Goal: Task Accomplishment & Management: Use online tool/utility

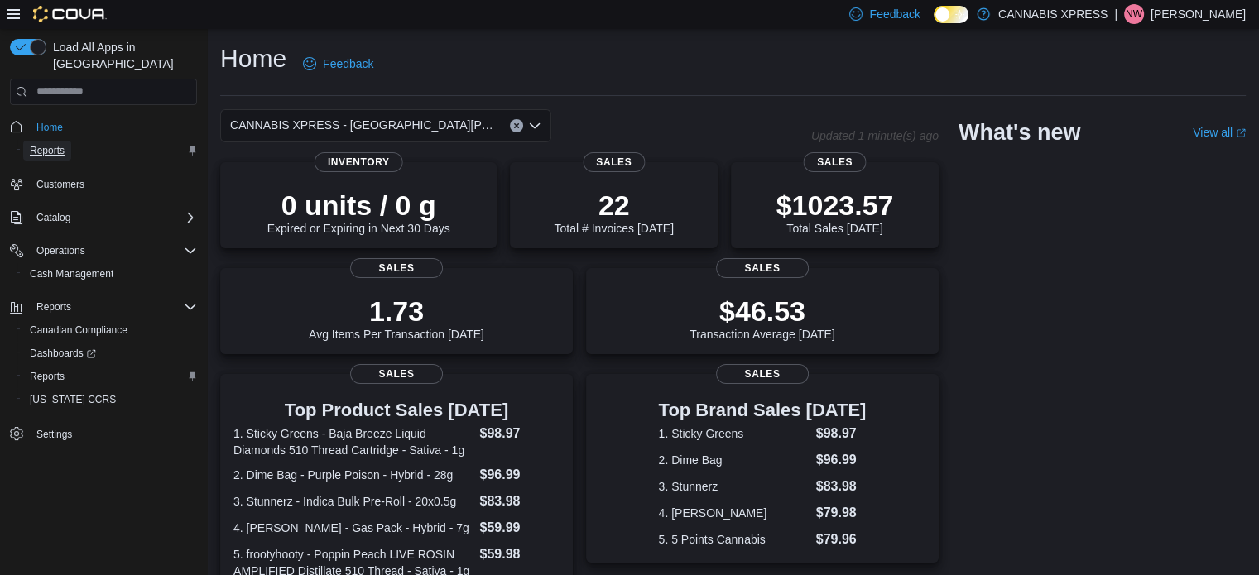
click at [45, 144] on span "Reports" at bounding box center [47, 150] width 35 height 13
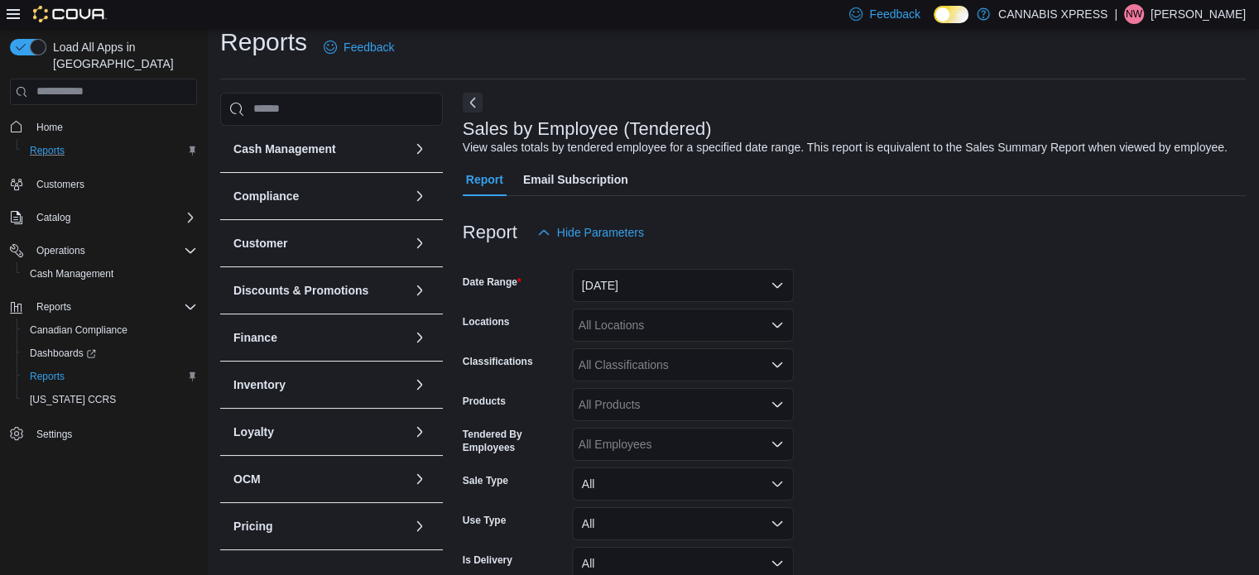
scroll to position [38, 0]
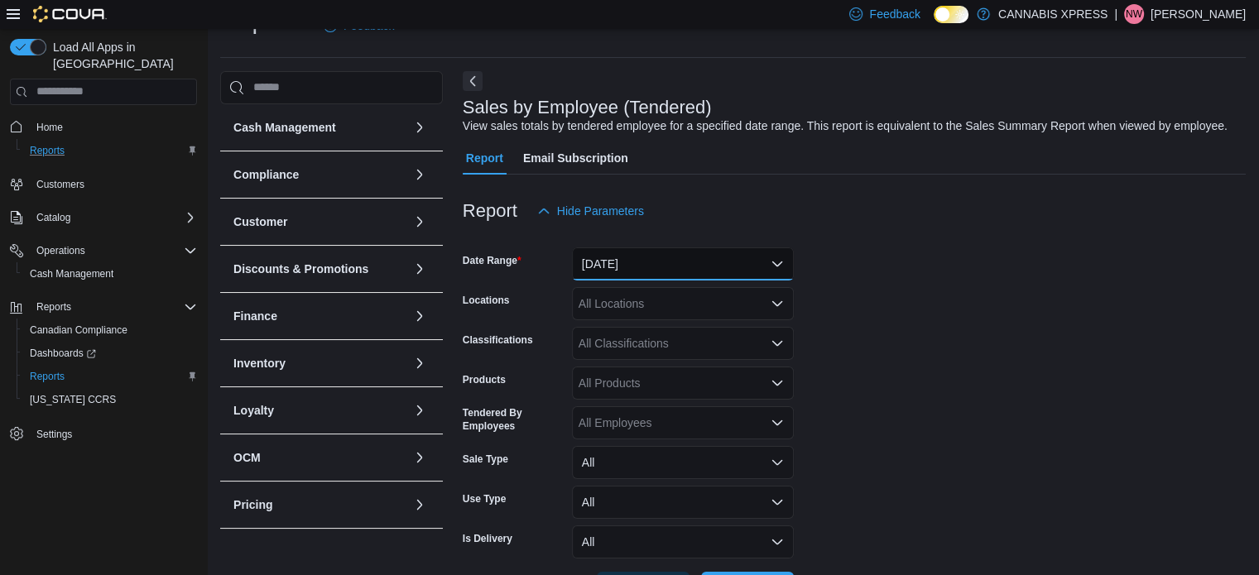
click at [623, 257] on button "[DATE]" at bounding box center [683, 264] width 222 height 33
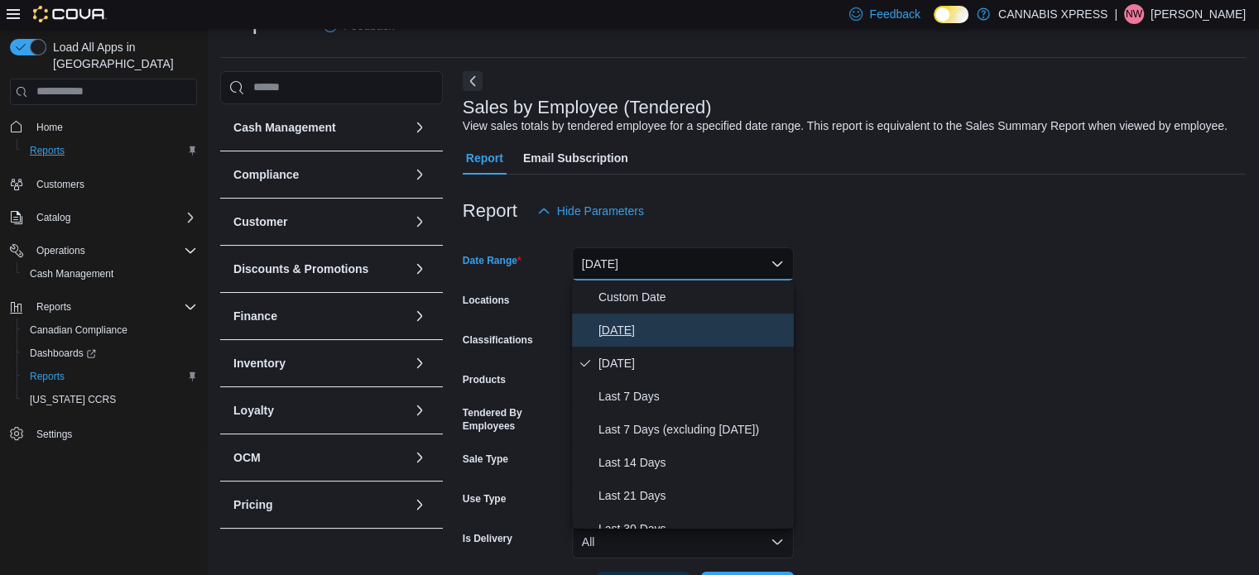
click at [619, 334] on span "[DATE]" at bounding box center [692, 330] width 189 height 20
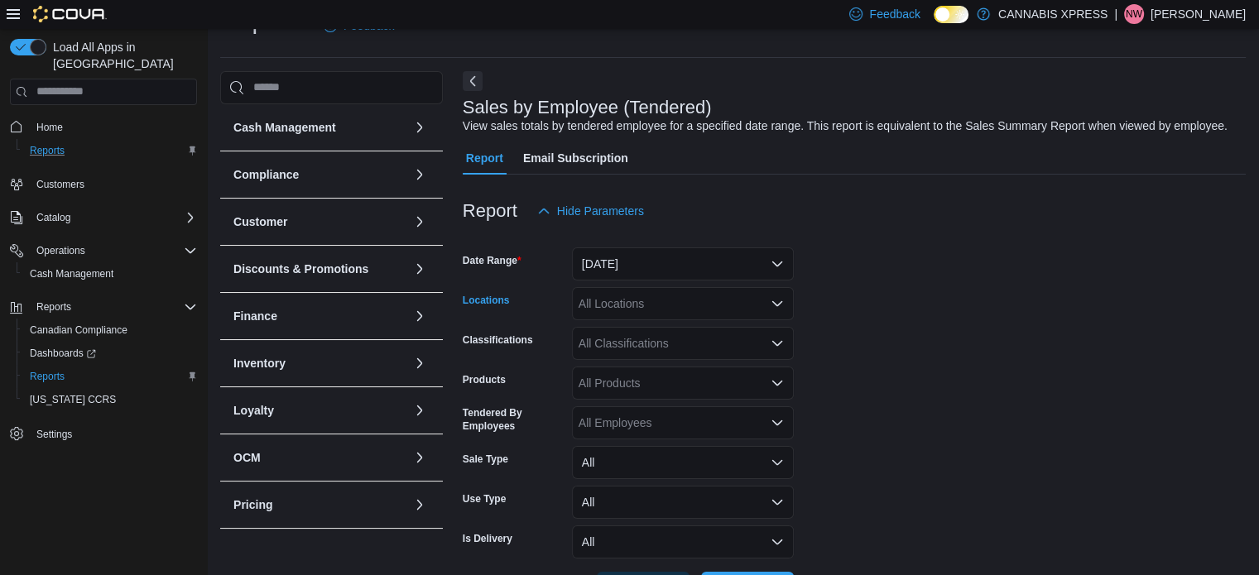
click at [776, 304] on icon "Open list of options" at bounding box center [777, 302] width 10 height 5
type input "*****"
click at [680, 326] on span "CANNABIS XPRESS - [GEOGRAPHIC_DATA][PERSON_NAME] ([GEOGRAPHIC_DATA])" at bounding box center [842, 332] width 468 height 17
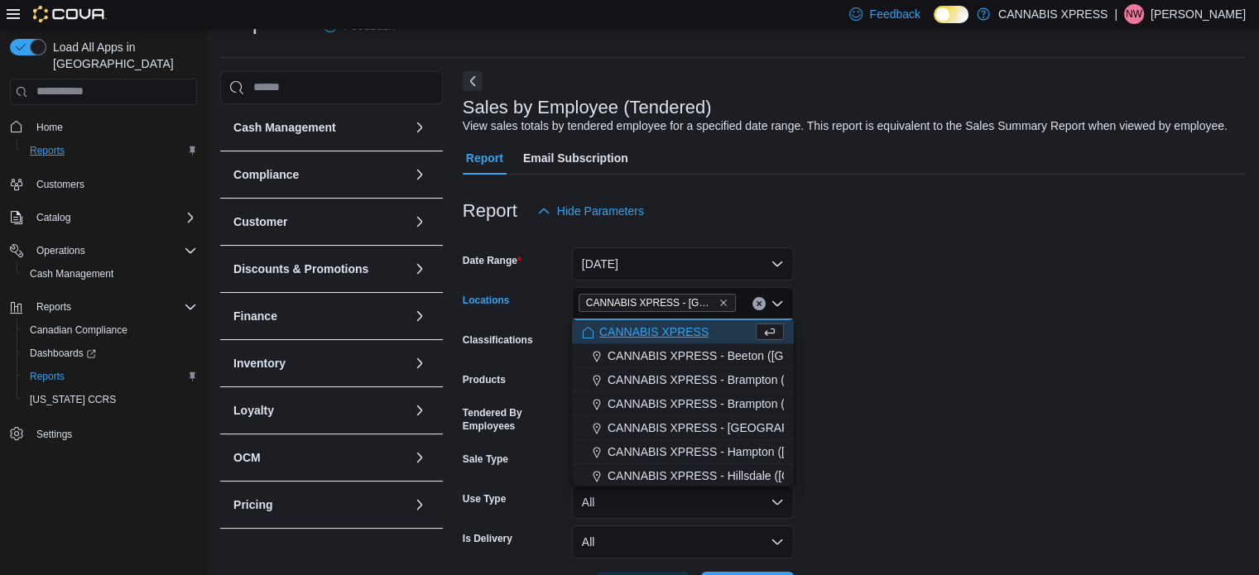
click at [955, 344] on form "Date Range [DATE] Locations CANNABIS XPRESS - [GEOGRAPHIC_DATA][PERSON_NAME] ([…" at bounding box center [854, 416] width 783 height 377
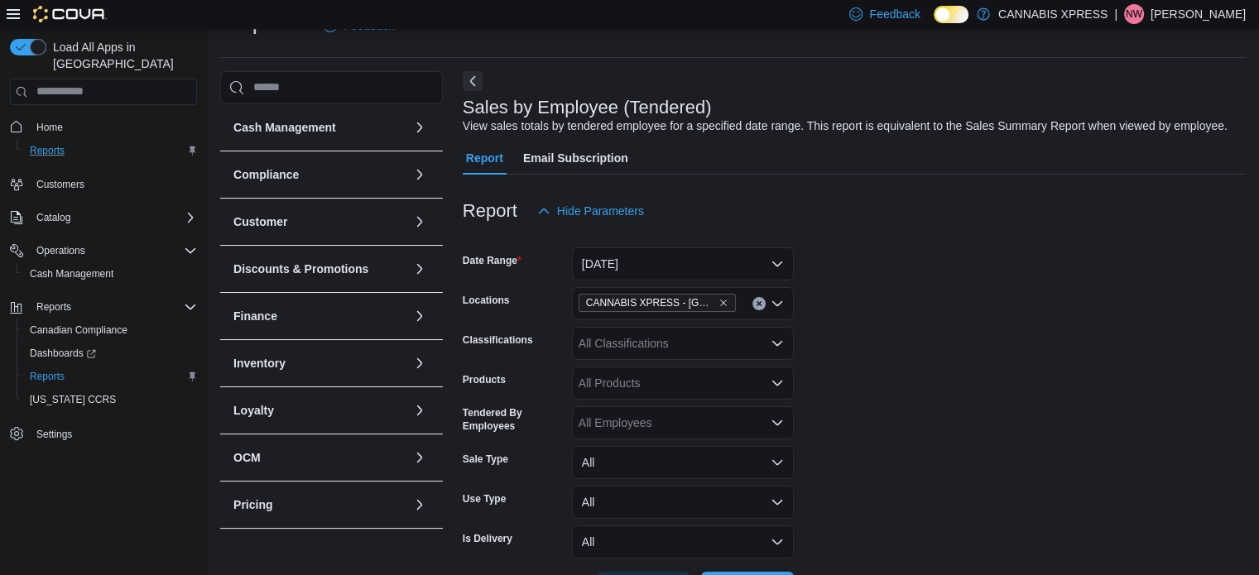
click at [643, 424] on div "All Employees" at bounding box center [683, 422] width 222 height 33
type input "***"
click at [618, 390] on span "[PERSON_NAME]" at bounding box center [683, 393] width 202 height 17
click at [968, 411] on form "Date Range [DATE] Locations CANNABIS XPRESS - [GEOGRAPHIC_DATA][PERSON_NAME] (C…" at bounding box center [854, 416] width 783 height 377
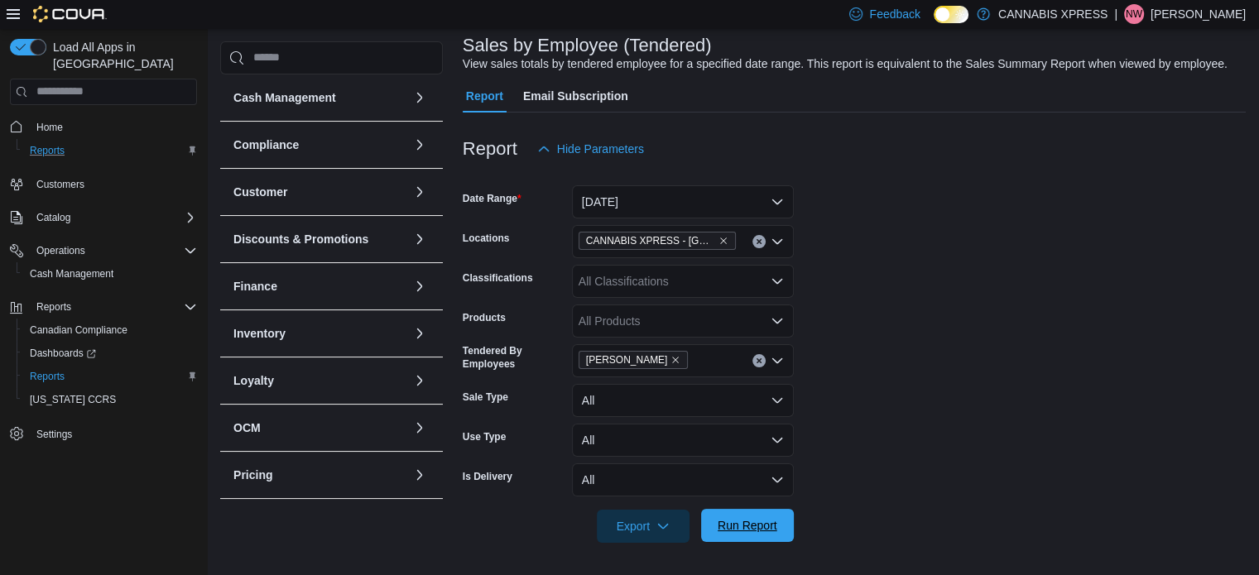
click at [737, 535] on span "Run Report" at bounding box center [747, 525] width 73 height 33
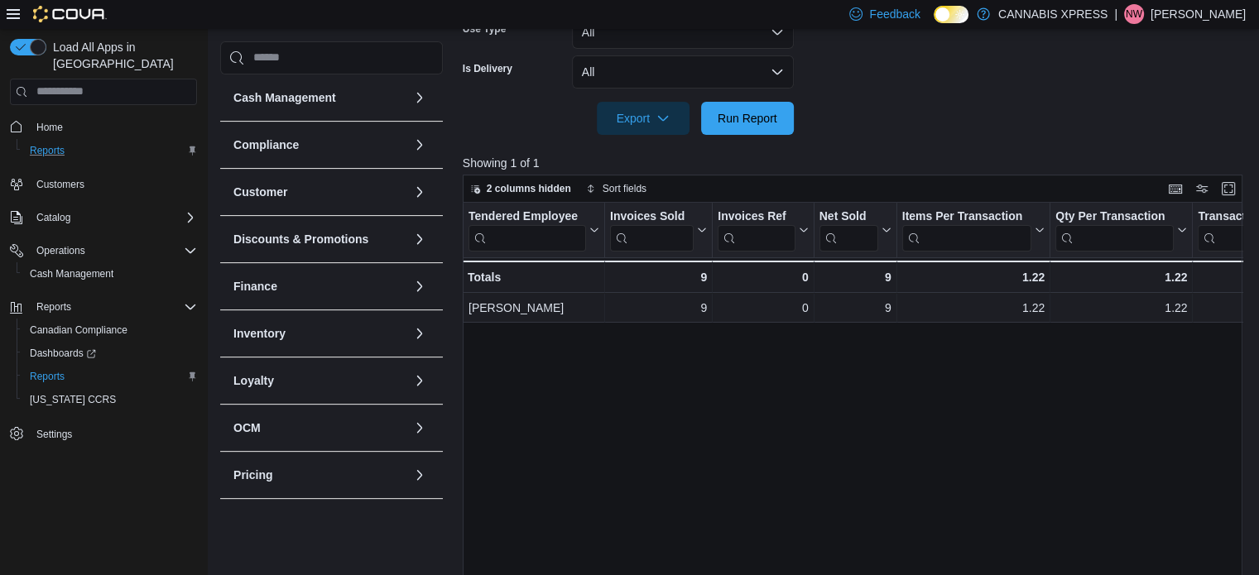
scroll to position [580, 0]
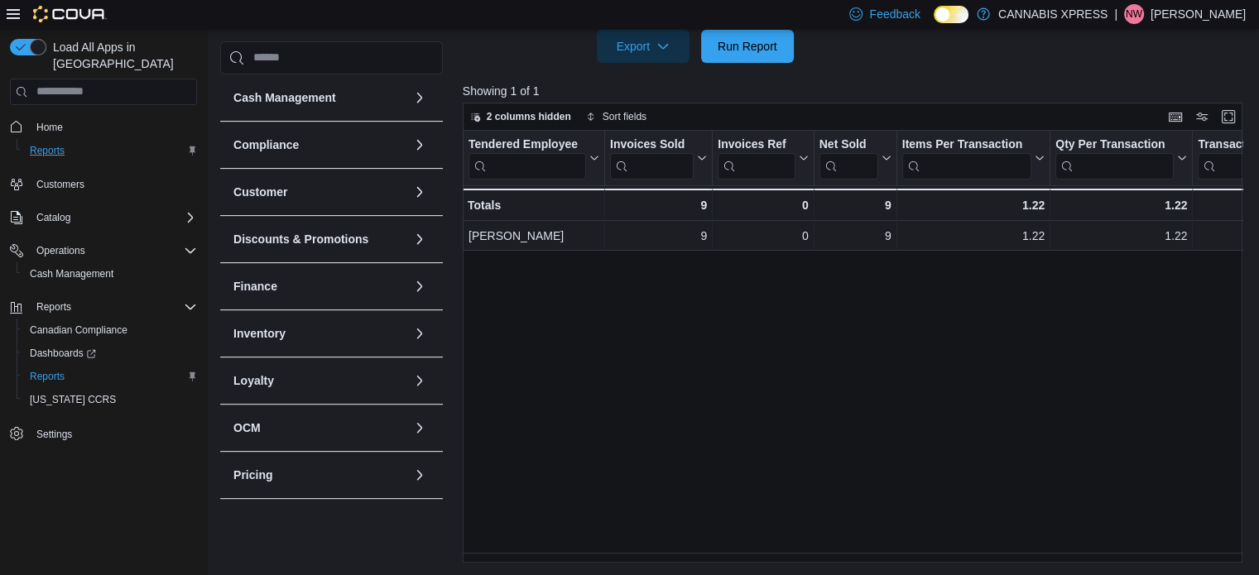
scroll to position [100, 0]
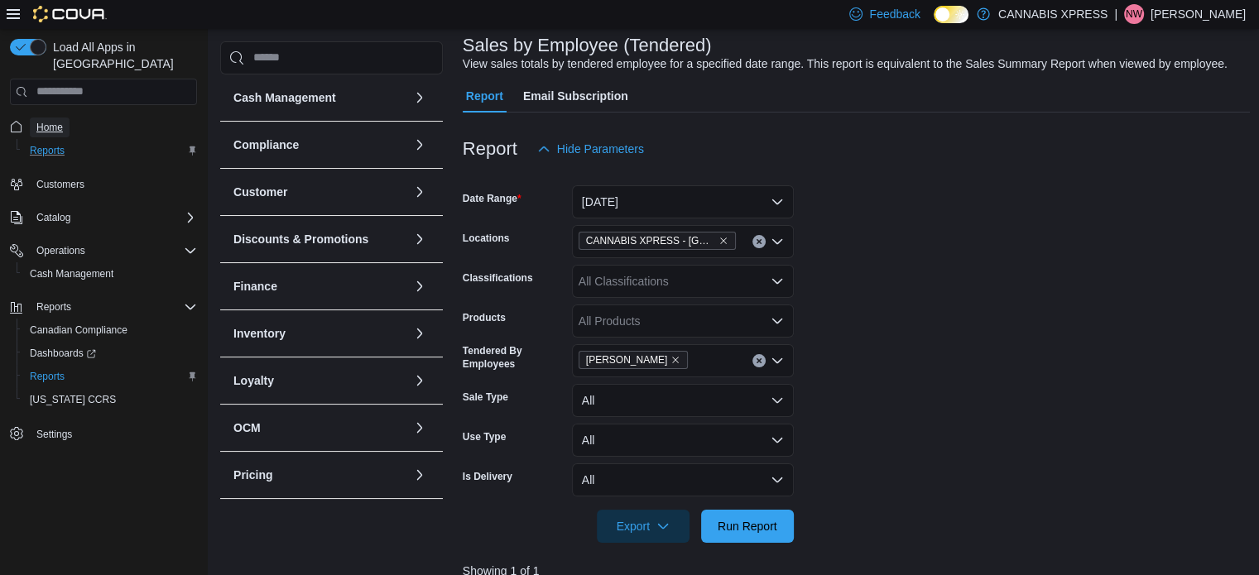
click at [54, 121] on span "Home" at bounding box center [49, 127] width 26 height 13
